Goal: Check status: Check status

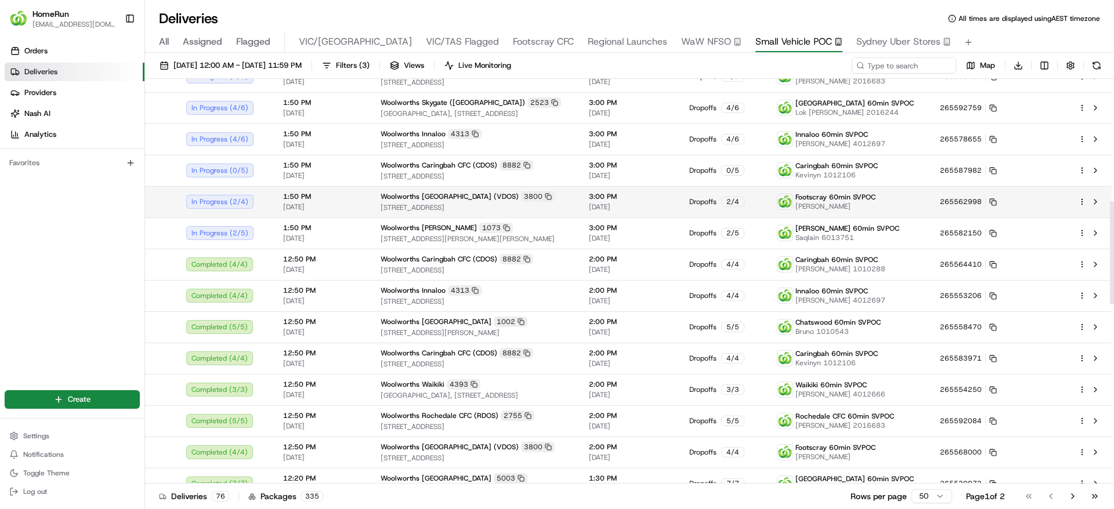
scroll to position [459, 0]
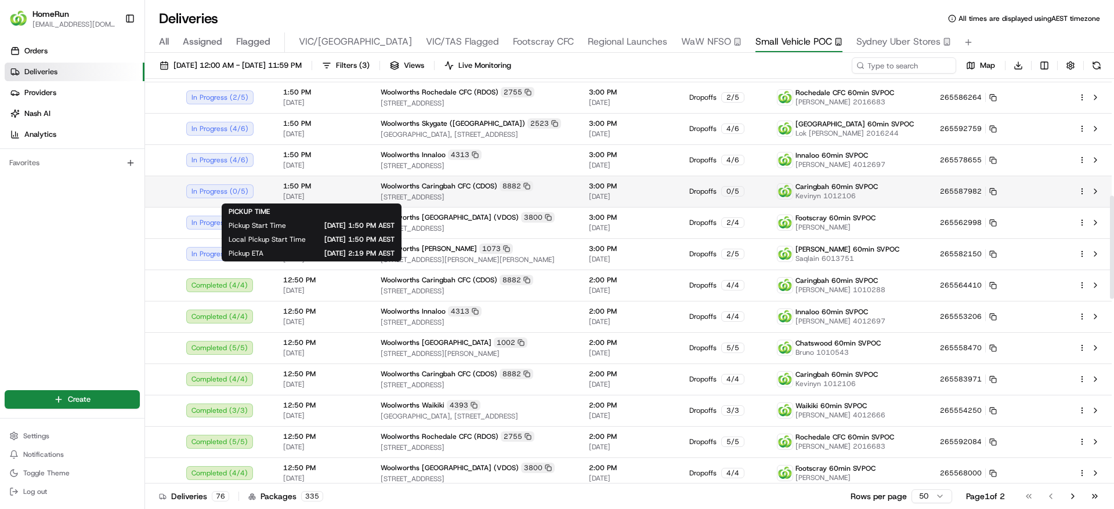
click at [303, 188] on span "1:50 PM" at bounding box center [322, 186] width 79 height 9
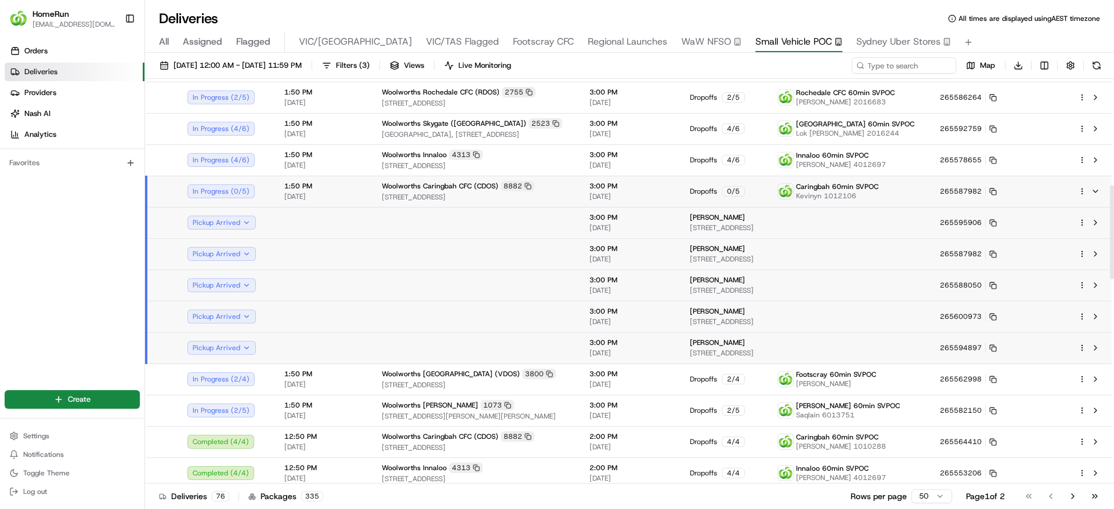
click at [295, 219] on td at bounding box center [323, 222] width 97 height 31
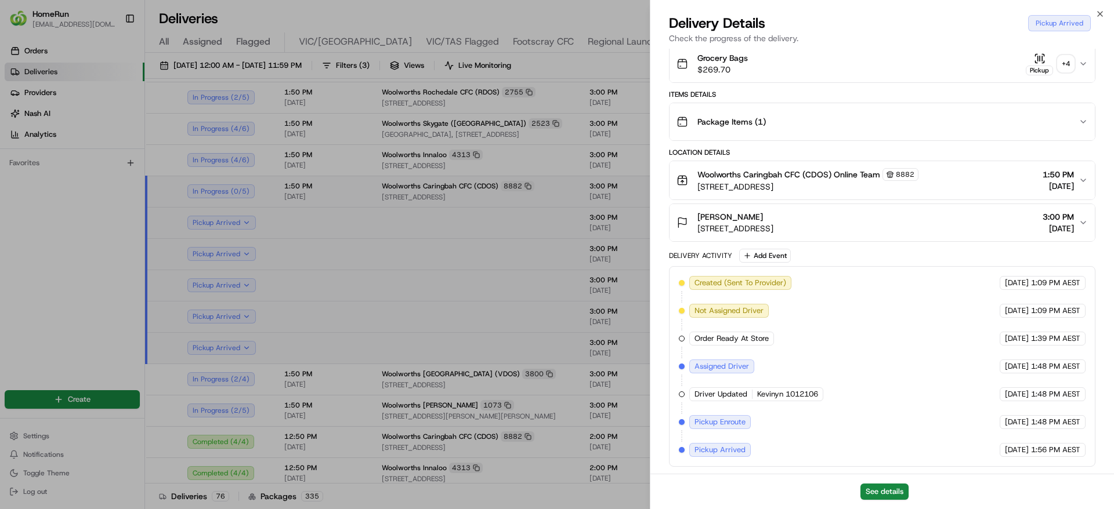
scroll to position [0, 0]
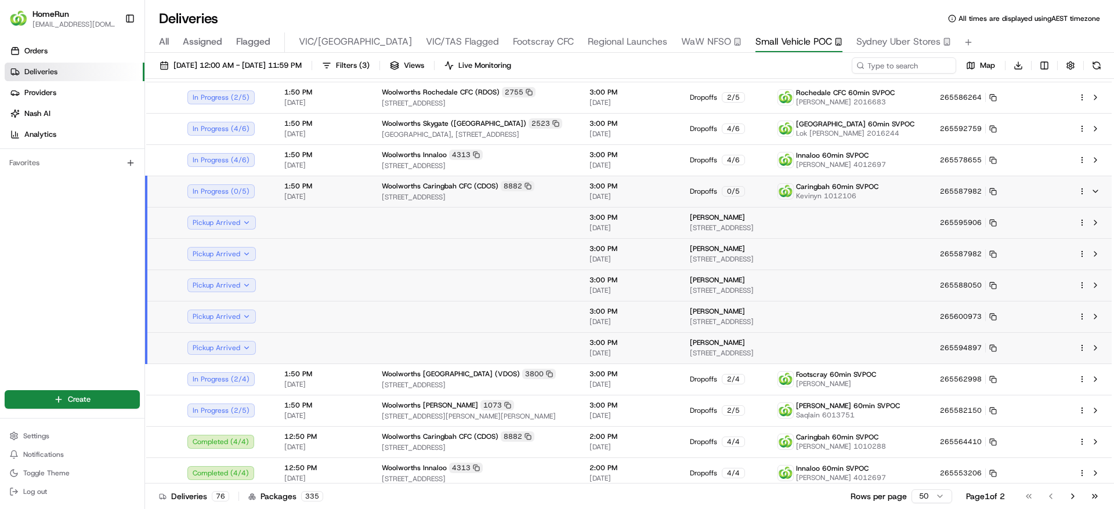
click at [164, 44] on span "All" at bounding box center [164, 42] width 10 height 14
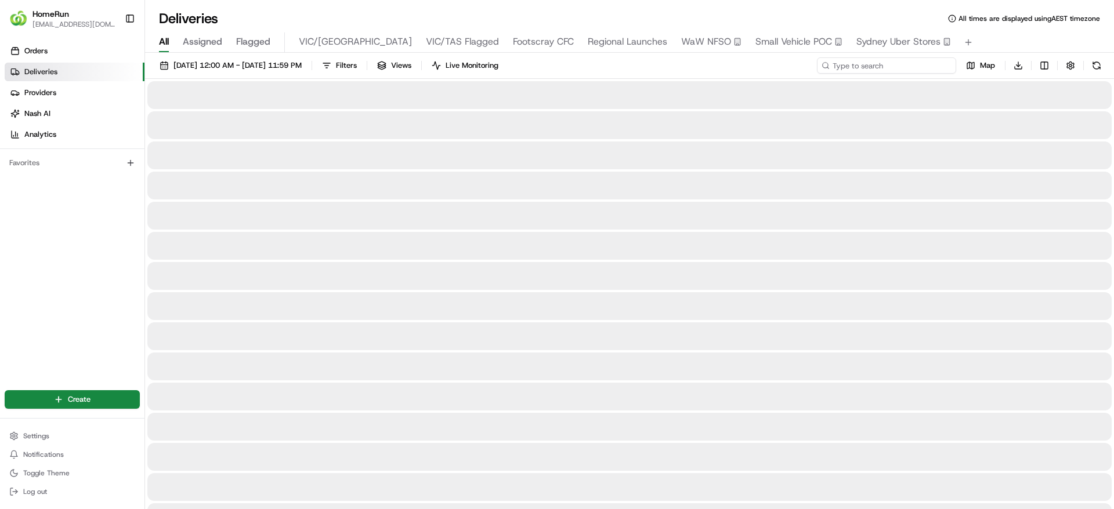
click at [881, 63] on input at bounding box center [886, 65] width 139 height 16
paste input "265551021"
type input "265551021"
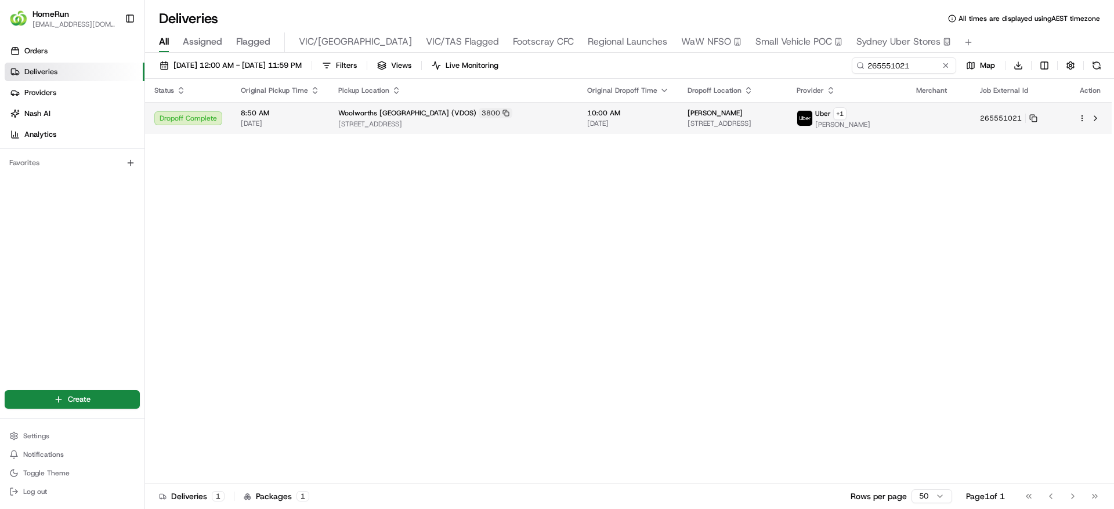
click at [751, 124] on span "18 Service St, Sunshine, VIC 3020, AU" at bounding box center [732, 123] width 91 height 9
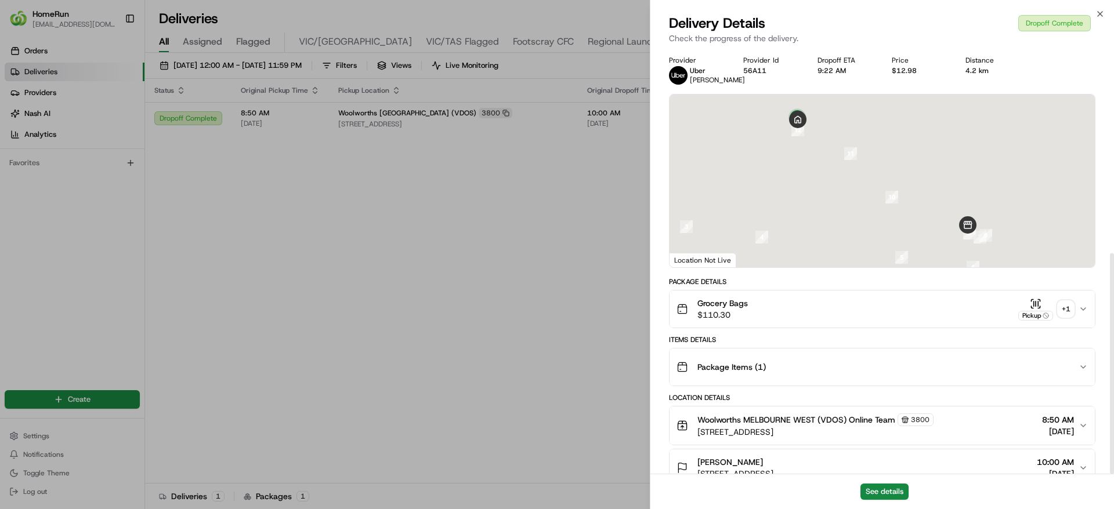
scroll to position [394, 0]
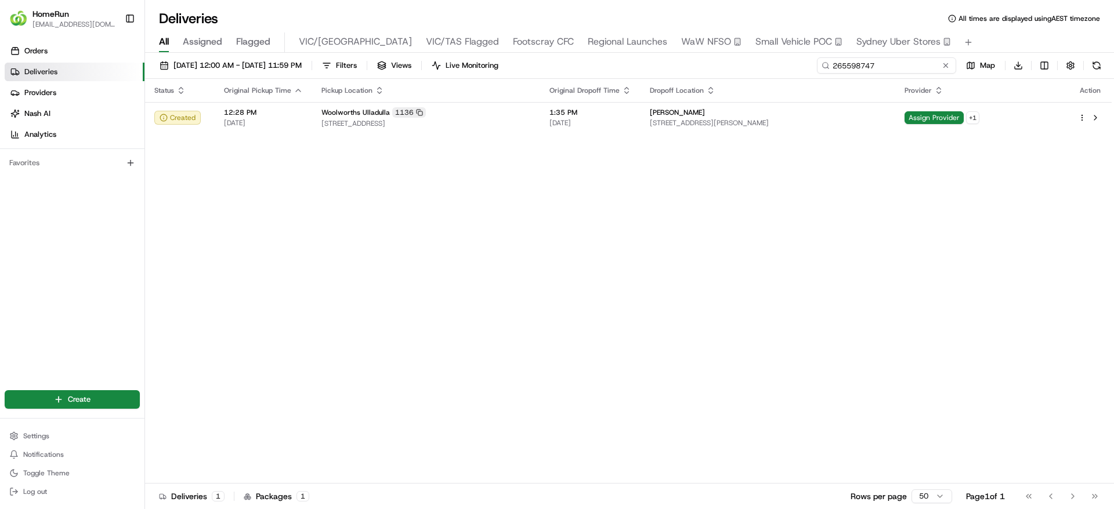
click at [895, 68] on input "265598747" at bounding box center [886, 65] width 139 height 16
paste input "265069667"
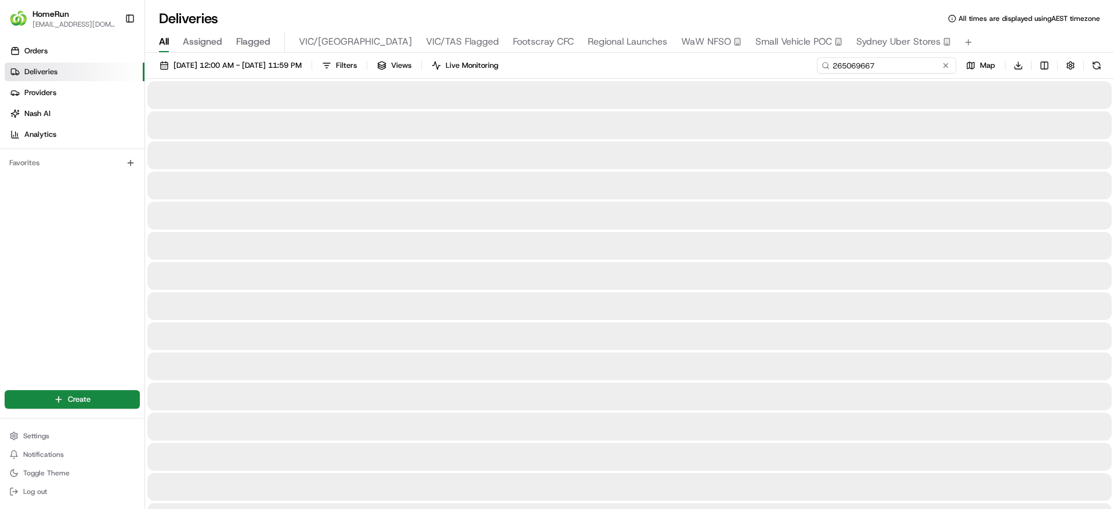
drag, startPoint x: 860, startPoint y: 63, endPoint x: 679, endPoint y: 64, distance: 181.0
click at [679, 64] on div "[DATE] 12:00 AM - [DATE] 11:59 PM Filters Views Live Monitoring 265069667 Map D…" at bounding box center [629, 67] width 969 height 21
drag, startPoint x: 912, startPoint y: 65, endPoint x: 986, endPoint y: 56, distance: 74.3
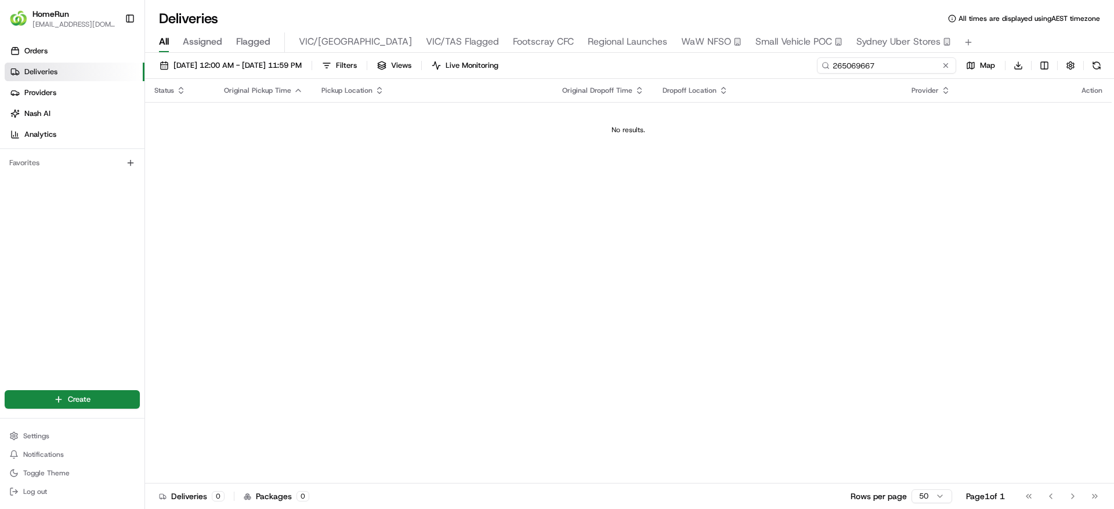
type input "265069667"
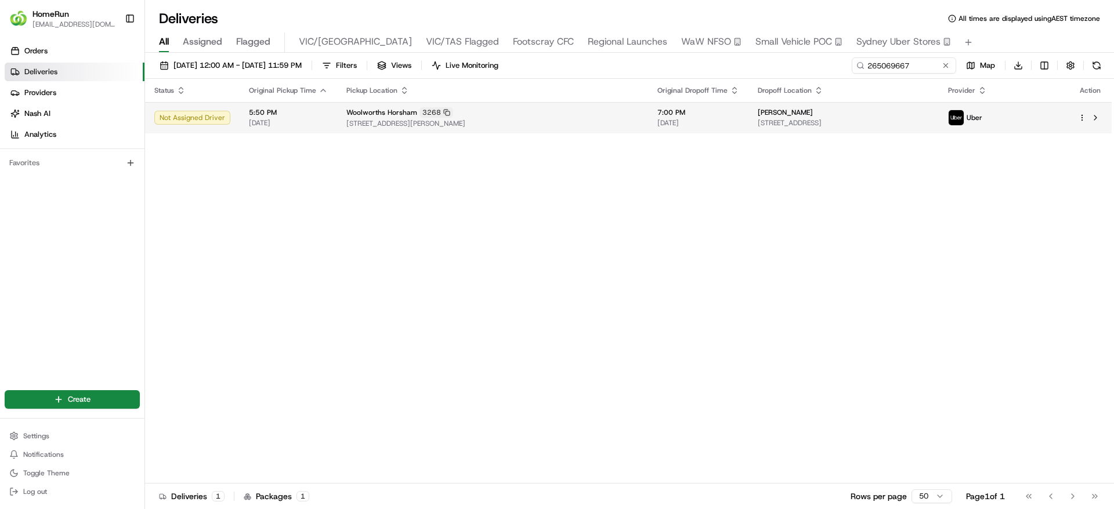
click at [328, 123] on td "5:50 PM [DATE]" at bounding box center [288, 117] width 97 height 31
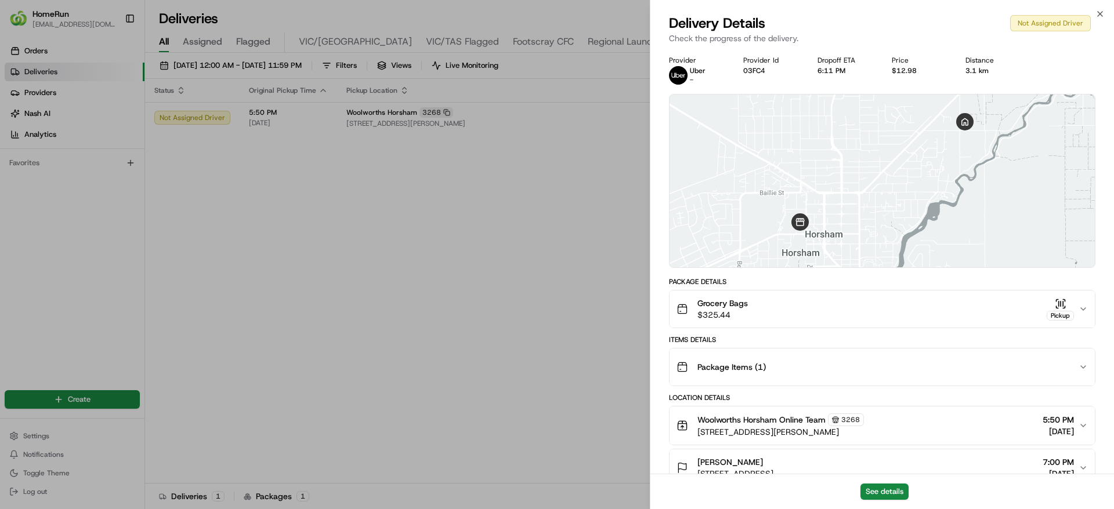
scroll to position [106, 0]
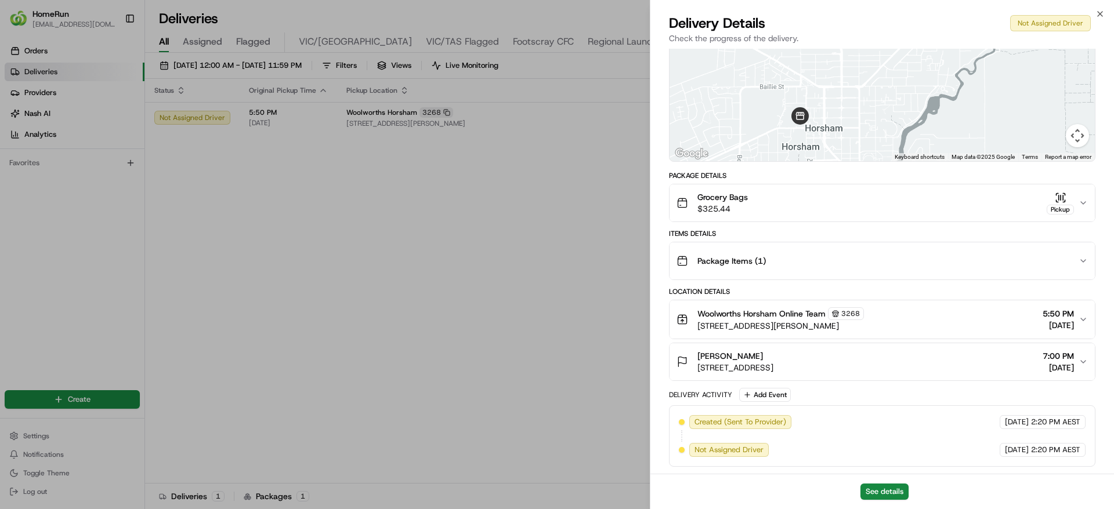
click at [846, 195] on div "Grocery Bags $325.44 Pickup" at bounding box center [877, 202] width 402 height 23
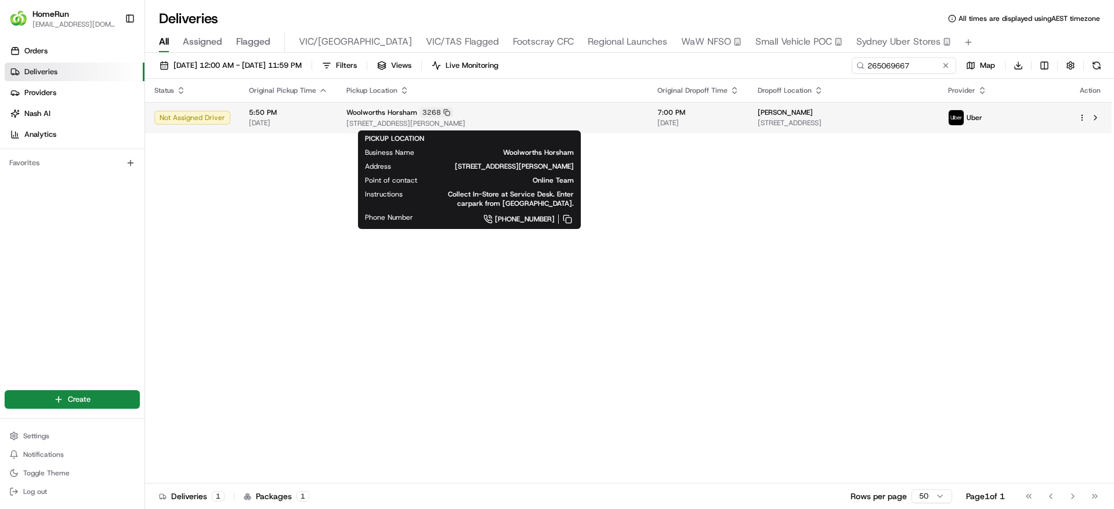
click at [473, 126] on span "[STREET_ADDRESS][PERSON_NAME]" at bounding box center [492, 123] width 292 height 9
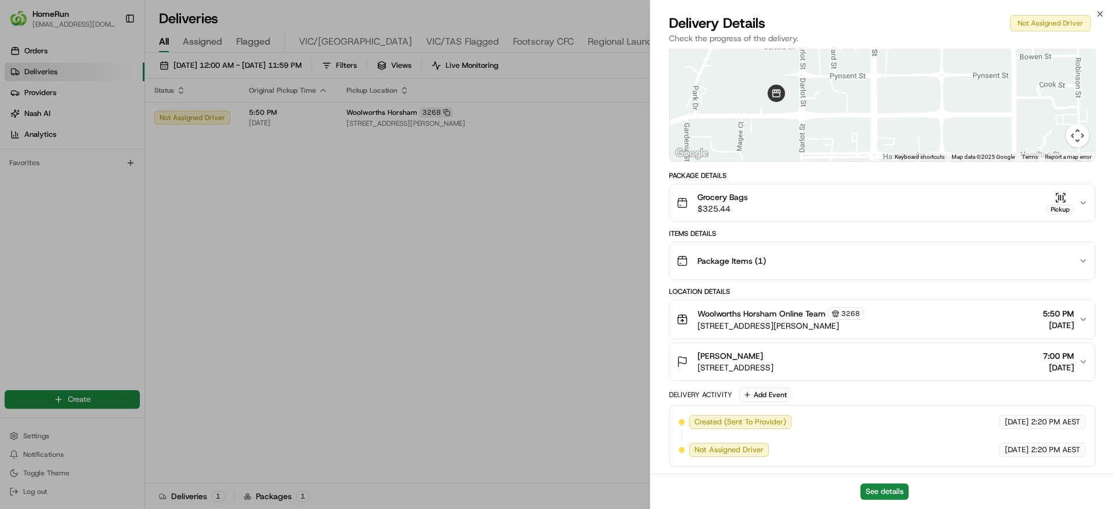
drag, startPoint x: 762, startPoint y: 103, endPoint x: 779, endPoint y: 107, distance: 17.2
click at [779, 107] on div at bounding box center [881, 74] width 425 height 173
